Goal: Check status: Check status

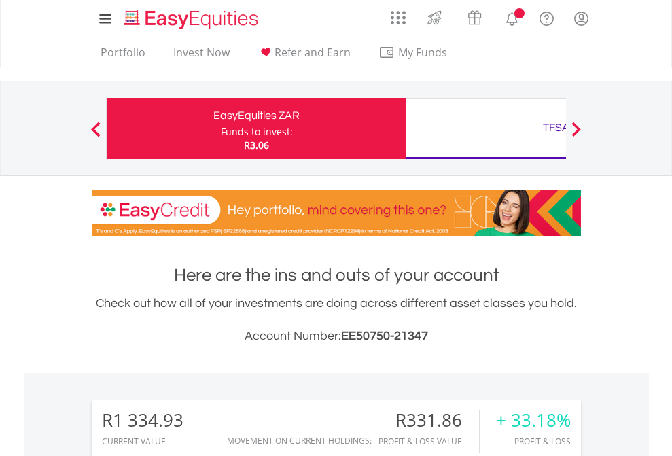
scroll to position [130, 213]
click at [221, 128] on div "Funds to invest:" at bounding box center [257, 132] width 72 height 14
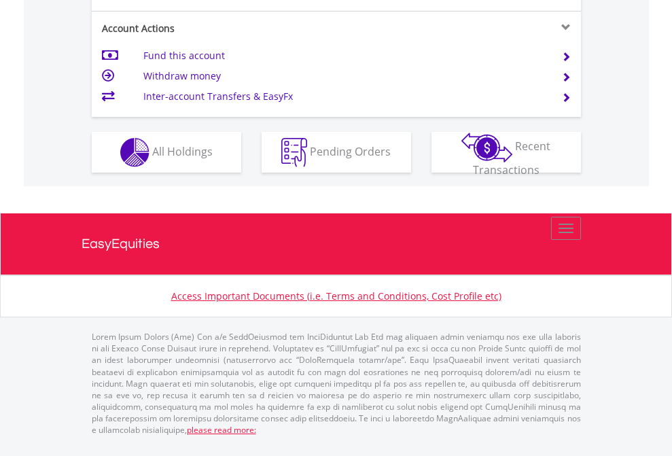
scroll to position [1329, 0]
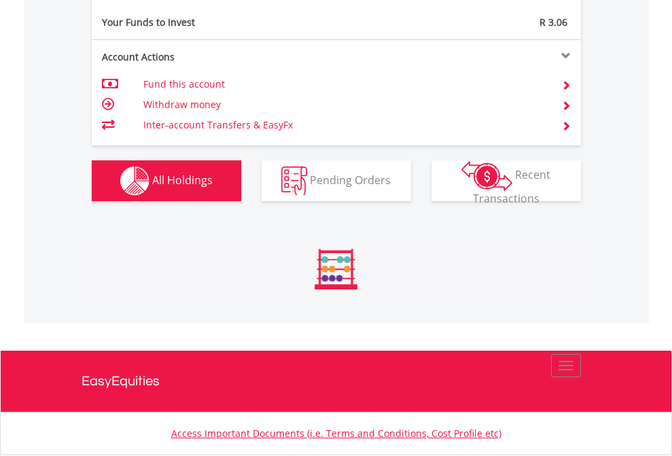
scroll to position [130, 213]
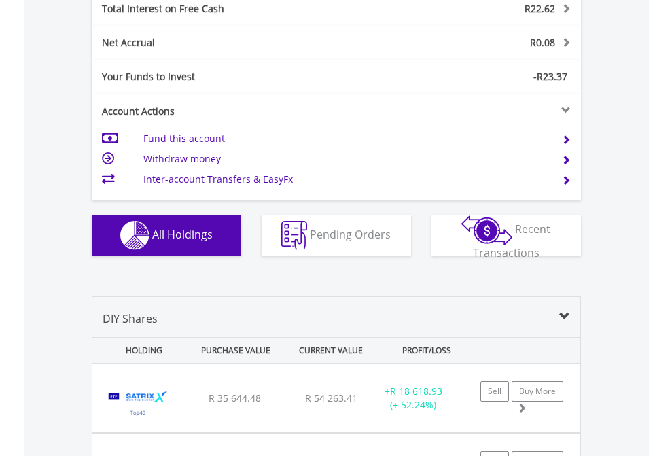
scroll to position [1565, 0]
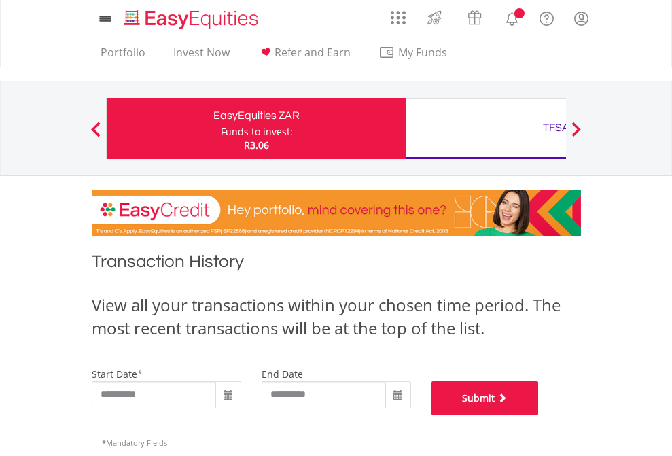
click at [539, 415] on button "Submit" at bounding box center [484, 398] width 107 height 34
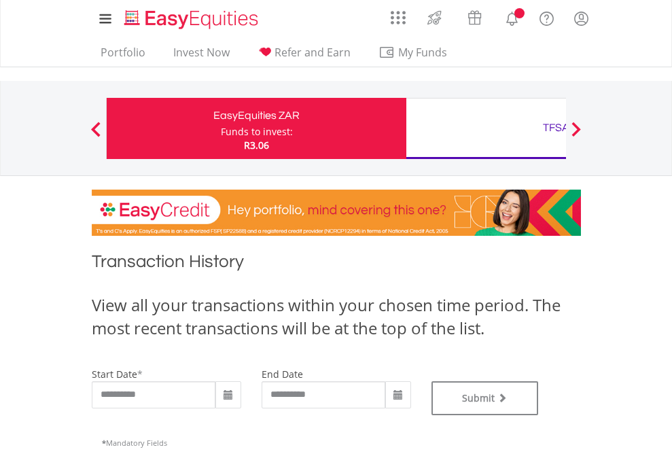
click at [486, 128] on div "TFSA" at bounding box center [555, 127] width 283 height 19
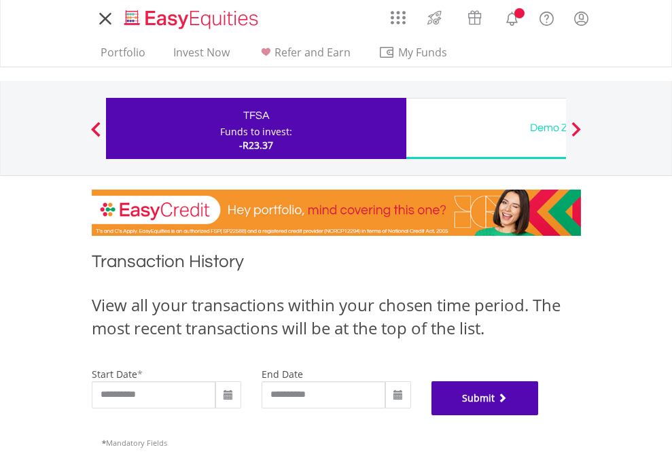
click at [539, 415] on button "Submit" at bounding box center [484, 398] width 107 height 34
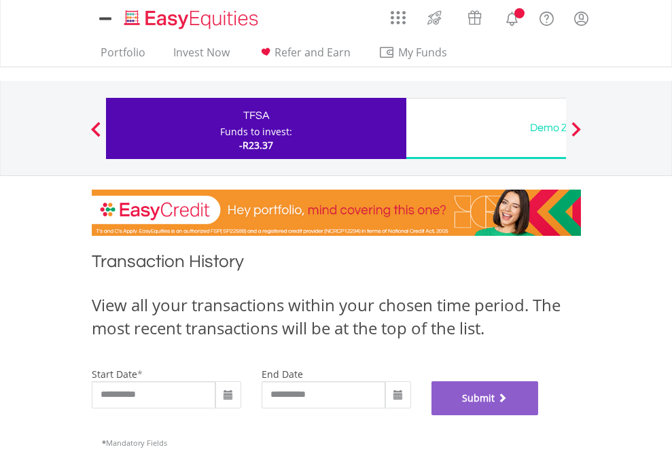
scroll to position [551, 0]
